Goal: Navigation & Orientation: Find specific page/section

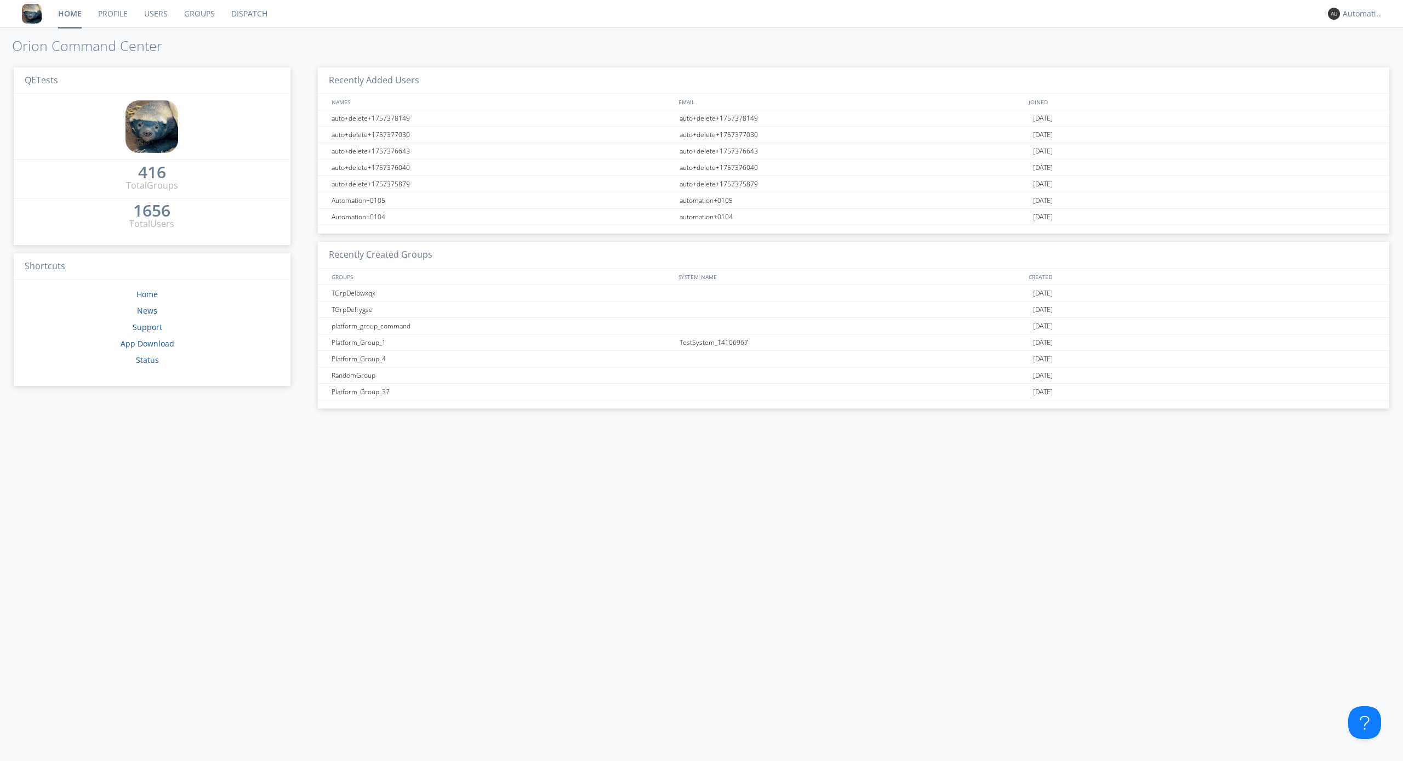
click at [248, 14] on link "Dispatch" at bounding box center [249, 13] width 53 height 27
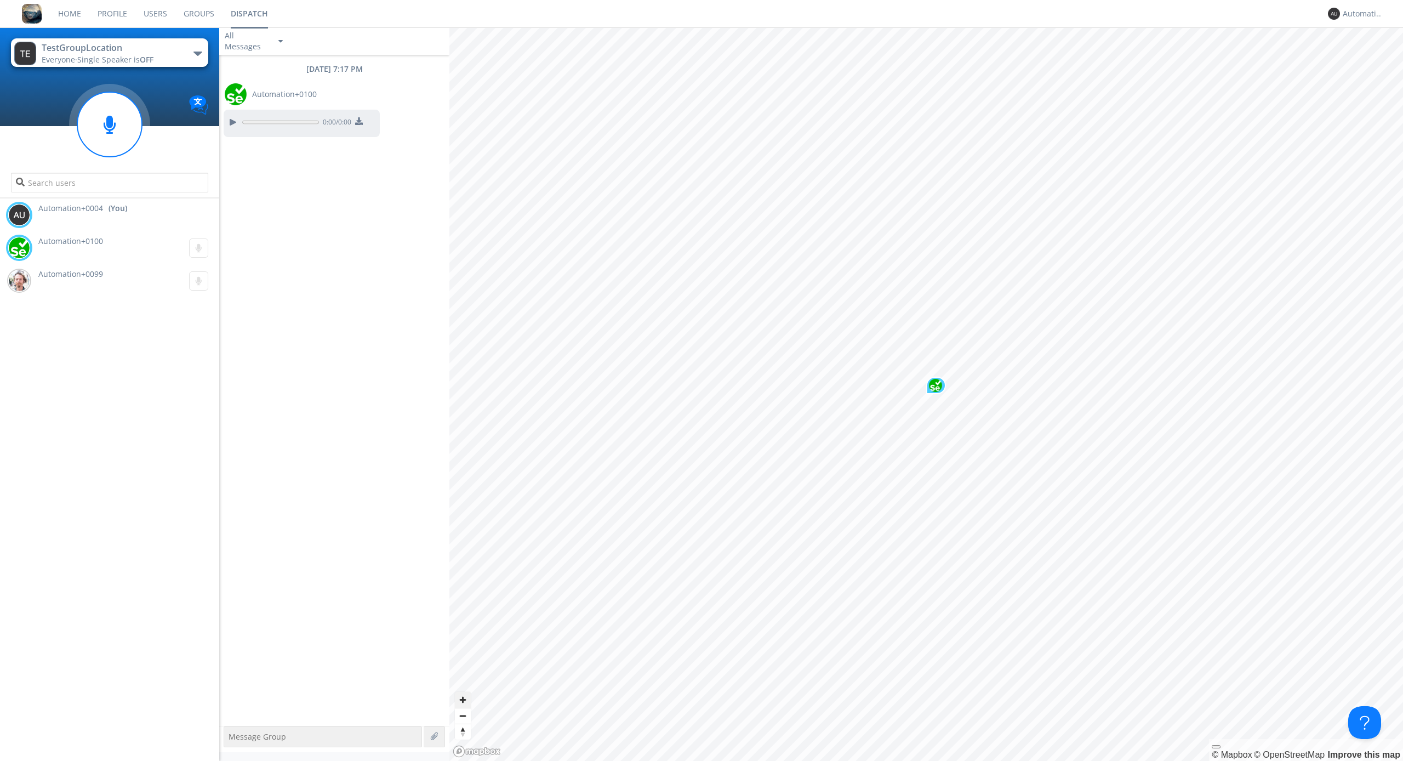
click at [462, 699] on span "Zoom in" at bounding box center [463, 699] width 16 height 16
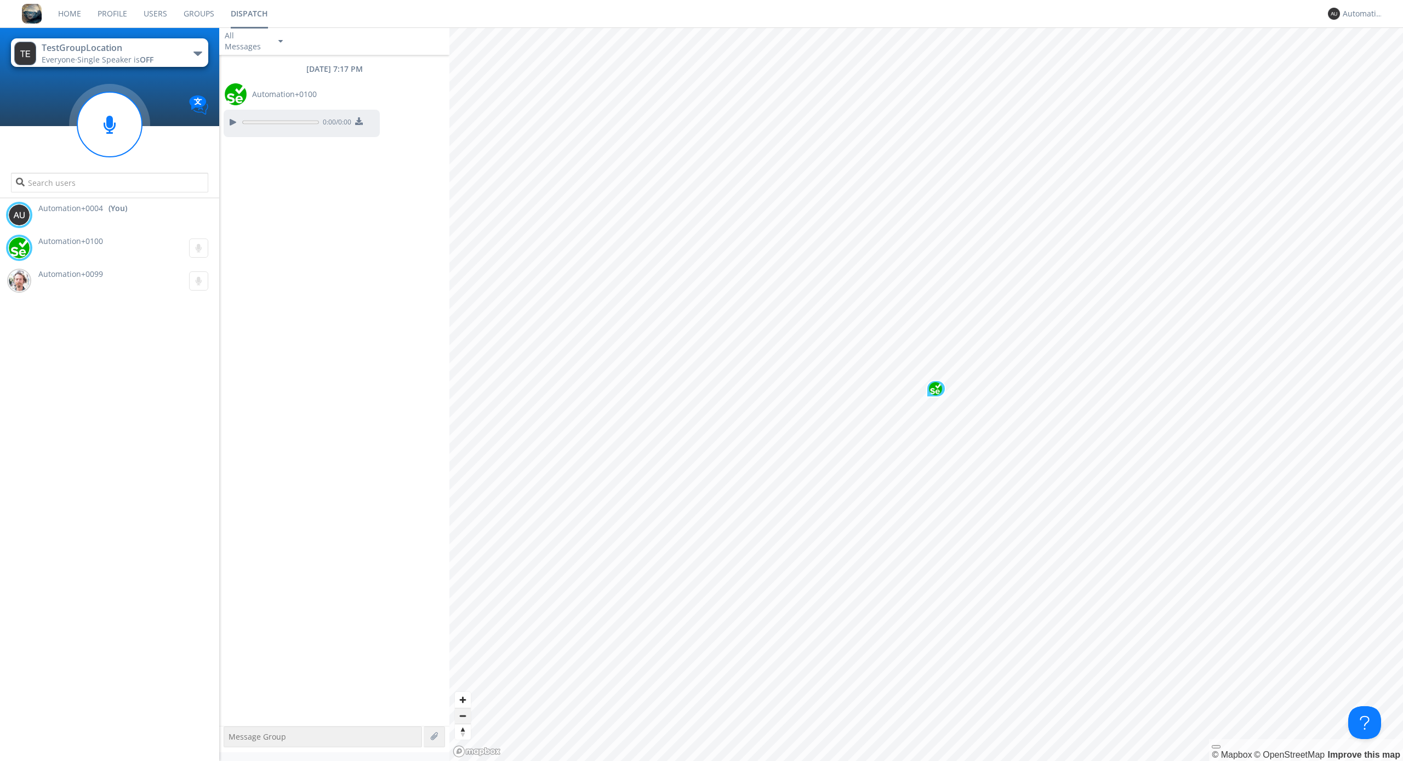
click at [462, 715] on span "Zoom out" at bounding box center [463, 715] width 16 height 15
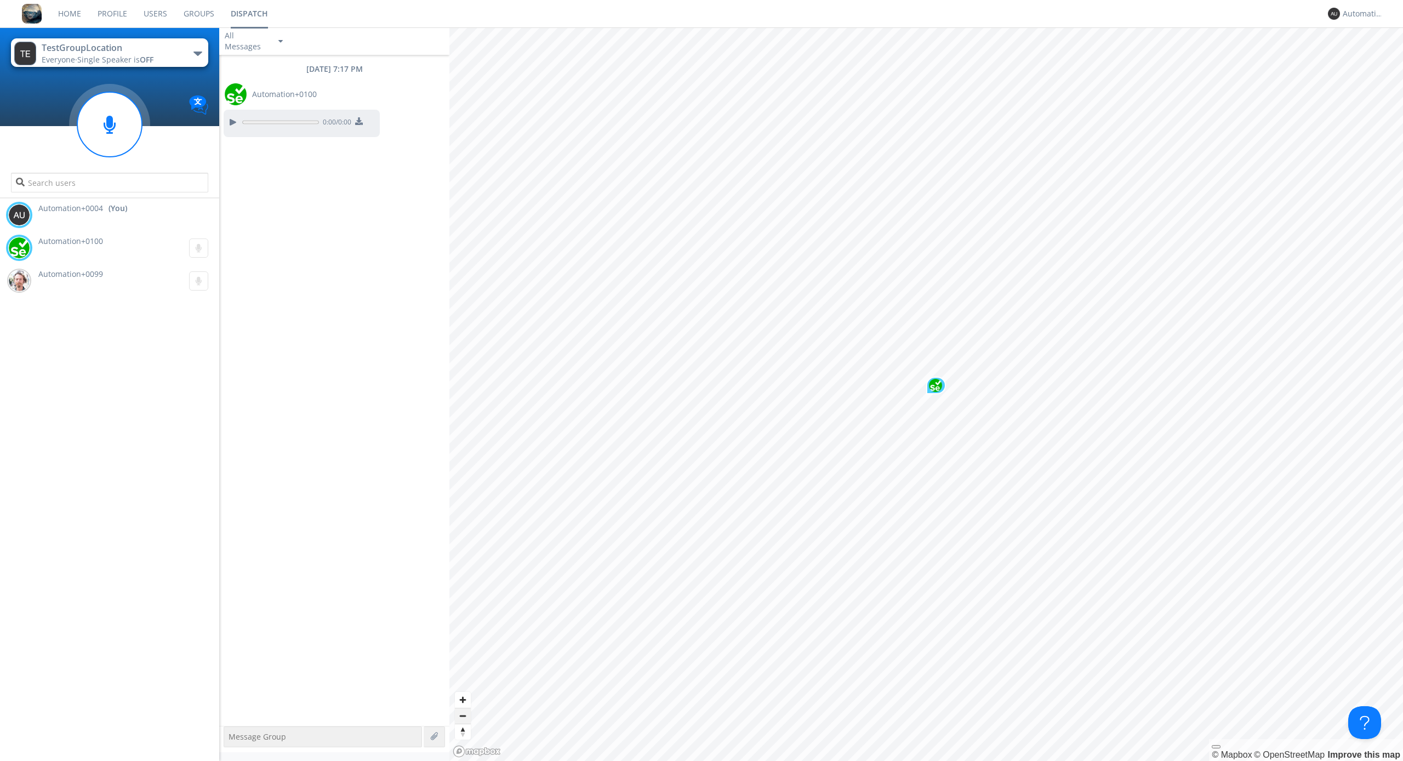
click at [462, 715] on span "Zoom out" at bounding box center [463, 715] width 16 height 15
